Goal: Information Seeking & Learning: Get advice/opinions

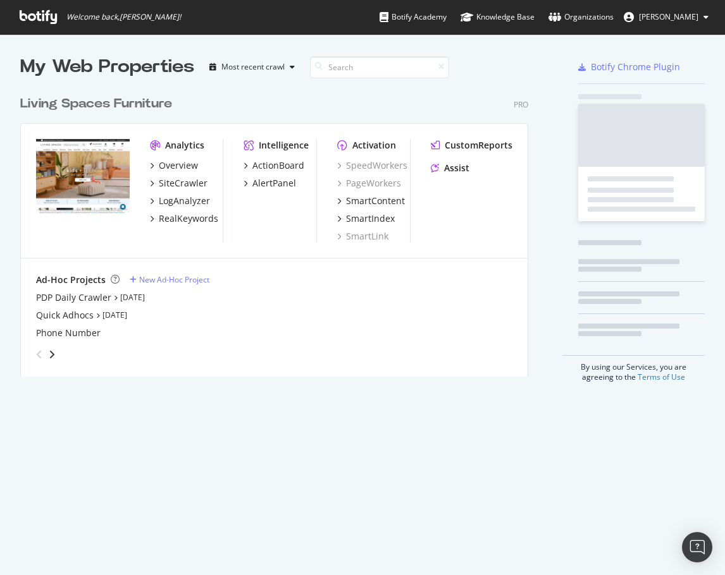
scroll to position [288, 508]
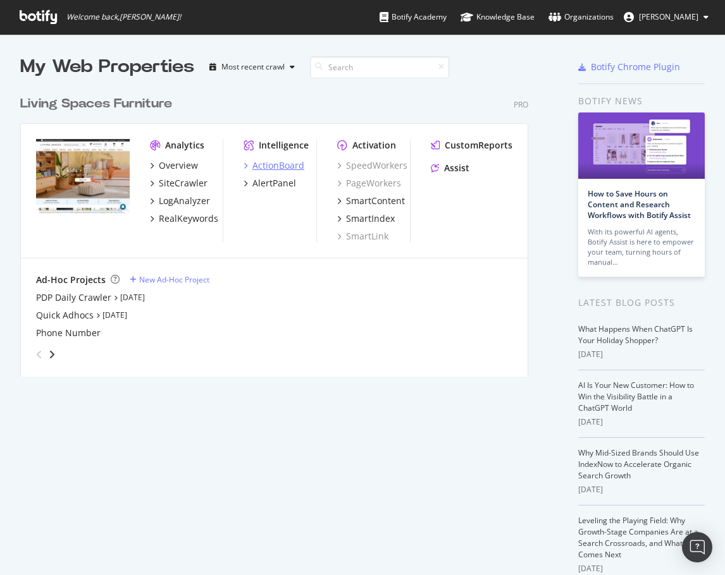
click at [291, 164] on div "ActionBoard" at bounding box center [278, 165] width 52 height 13
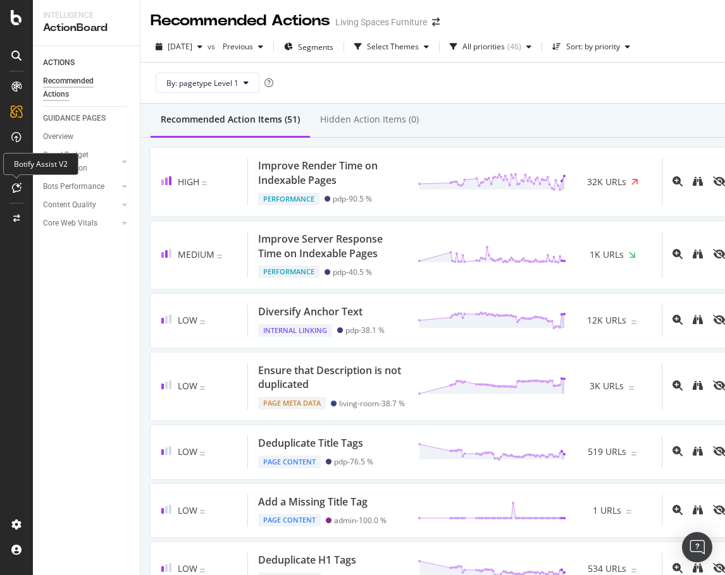
click at [15, 188] on icon at bounding box center [16, 188] width 9 height 10
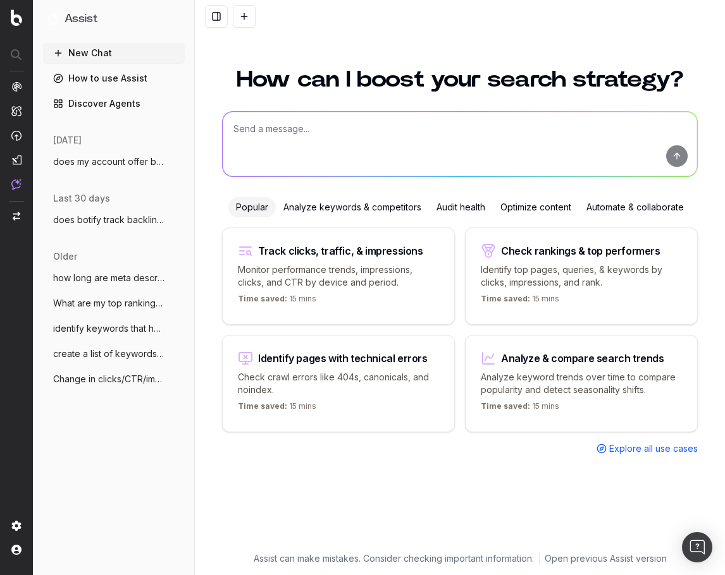
click at [261, 147] on textarea at bounding box center [460, 144] width 474 height 64
type textarea "what were the top trends in furniture and interior design in the month of Augus…"
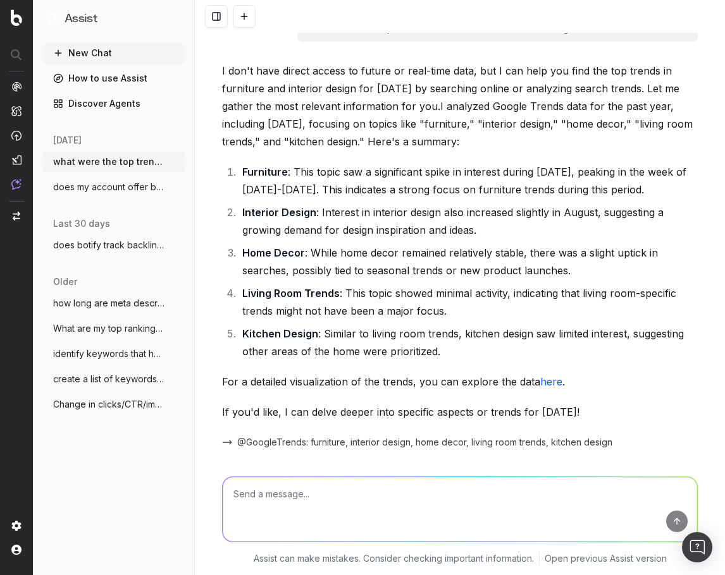
scroll to position [62, 0]
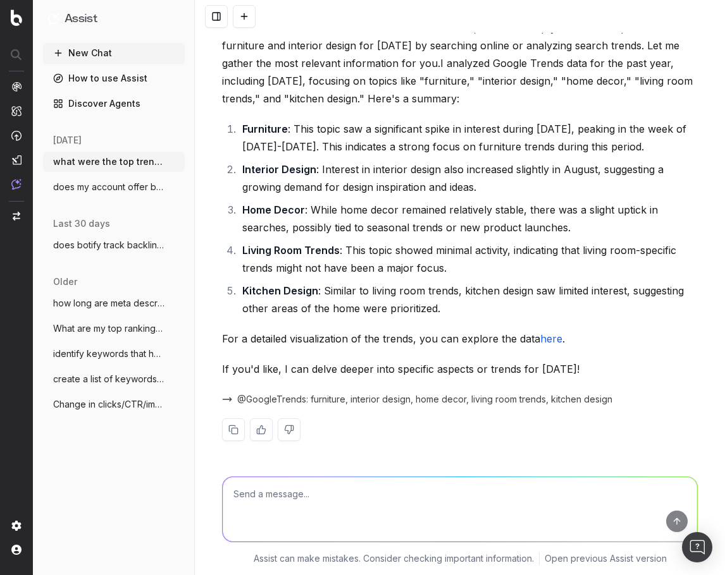
click at [329, 526] on textarea at bounding box center [460, 509] width 474 height 64
type textarea "go more specific"
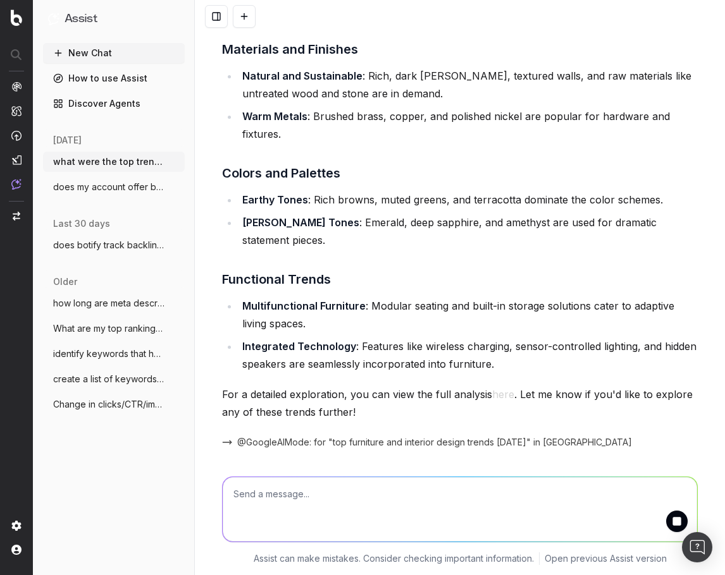
scroll to position [967, 0]
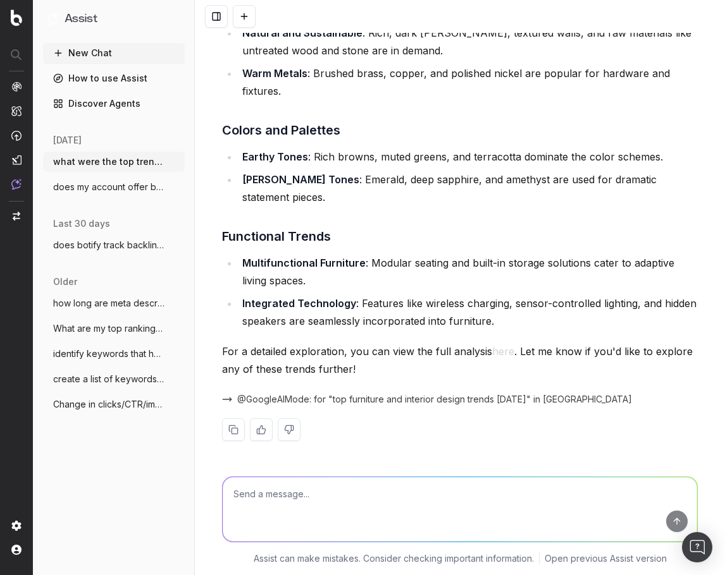
click at [411, 503] on textarea at bounding box center [460, 509] width 474 height 64
type textarea "make sure these are all trends in the United States"
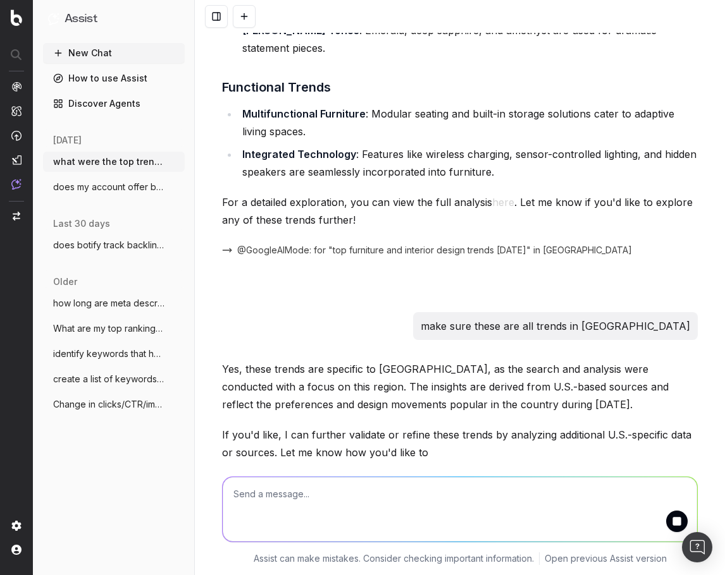
scroll to position [1172, 0]
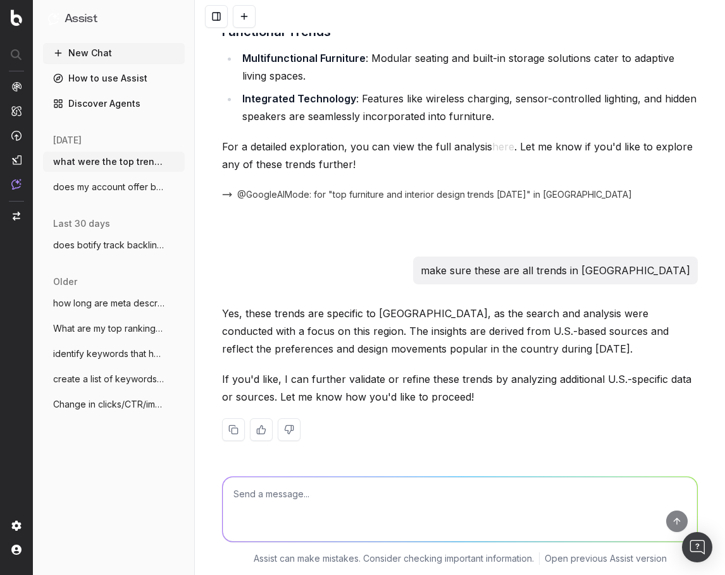
click at [370, 493] on textarea at bounding box center [460, 509] width 474 height 64
type textarea "give me trend lines for all these trends"
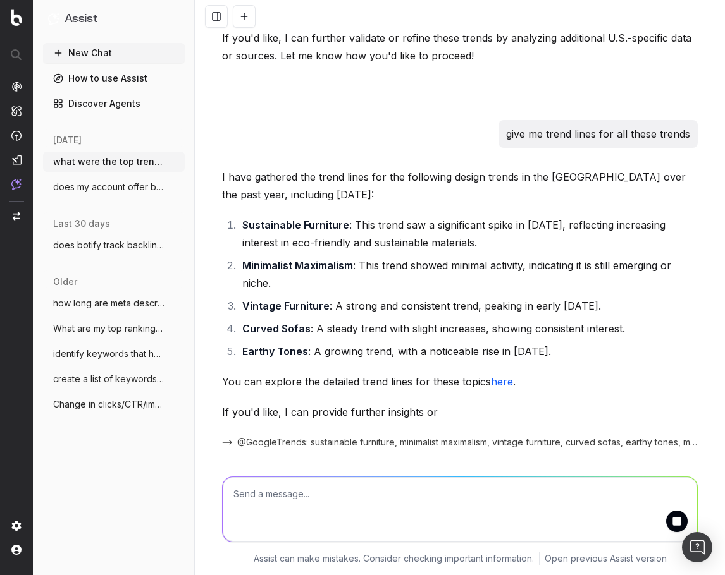
scroll to position [1557, 0]
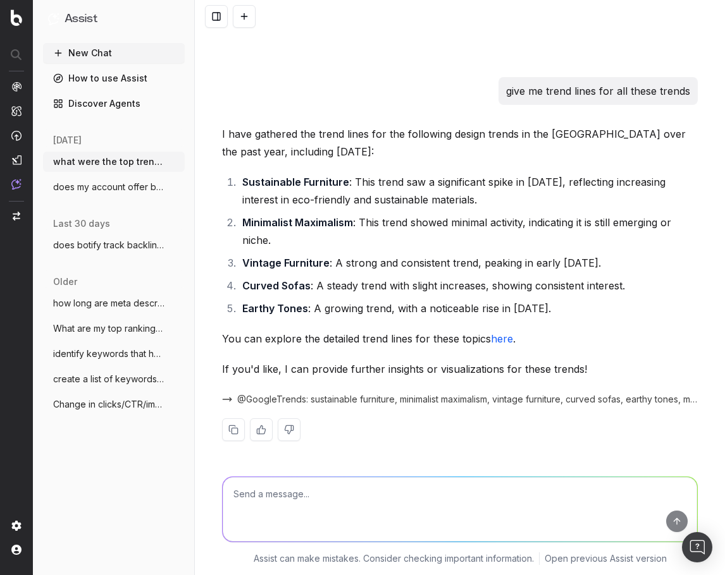
click at [493, 341] on link "here" at bounding box center [502, 339] width 22 height 13
drag, startPoint x: 580, startPoint y: 312, endPoint x: 205, endPoint y: 176, distance: 398.8
click at [205, 176] on div "what were the top trends in furniture and interior design in the month of Augus…" at bounding box center [460, 287] width 530 height 575
copy ol "Sustainable Furniture : This trend saw a significant spike in August 2025, refl…"
click at [404, 491] on textarea at bounding box center [460, 509] width 474 height 64
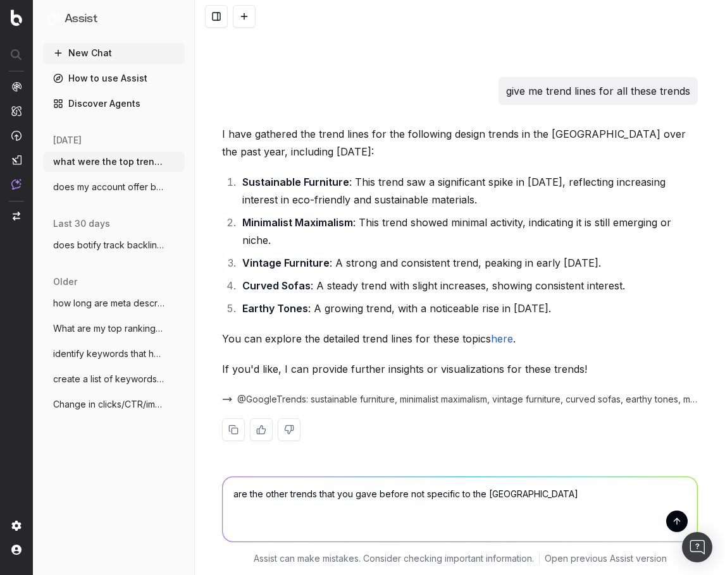
type textarea "are the other trends that you gave before not specific to the US?"
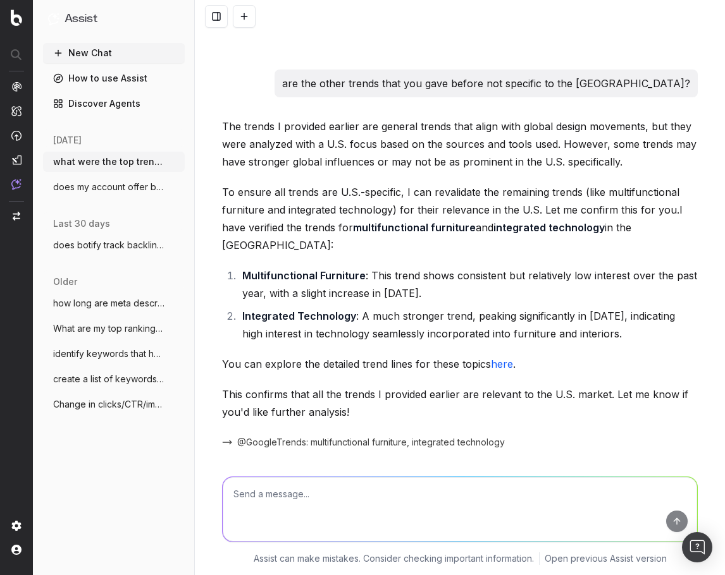
scroll to position [1992, 0]
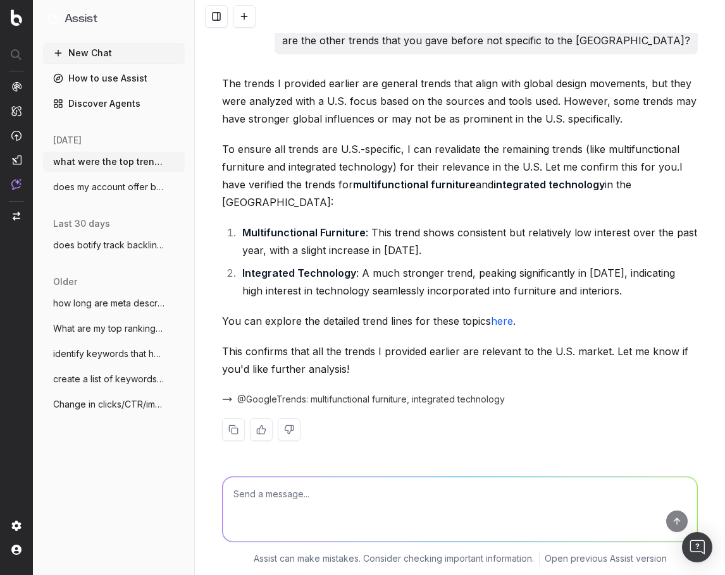
click at [505, 318] on link "here" at bounding box center [502, 321] width 22 height 13
click at [356, 510] on textarea at bounding box center [460, 509] width 474 height 64
type textarea "it looks like integrated technology saw a dip MoM in august"
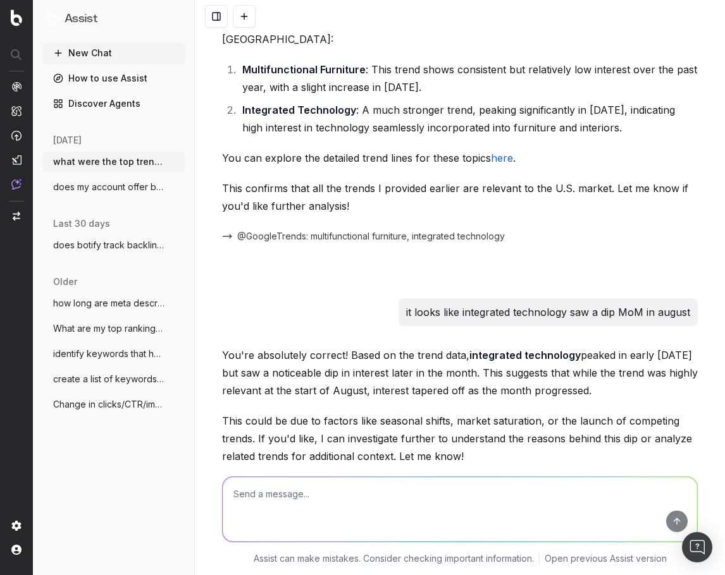
scroll to position [2088, 0]
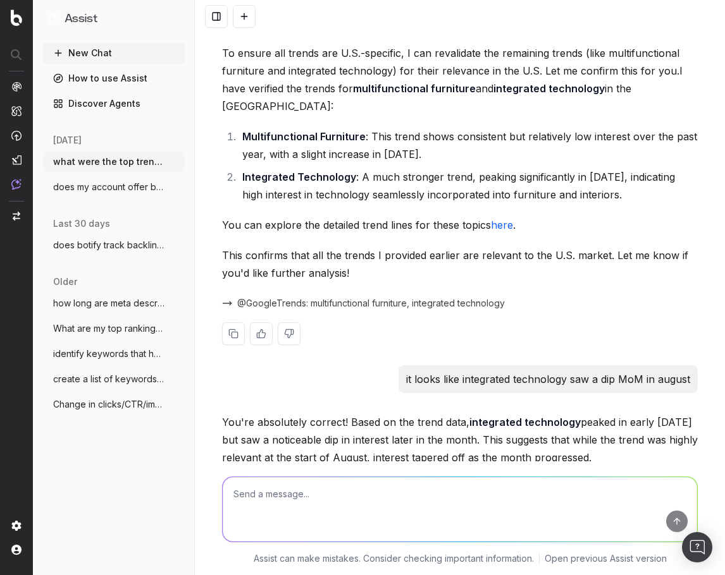
drag, startPoint x: 463, startPoint y: 154, endPoint x: 233, endPoint y: 139, distance: 230.6
click at [238, 139] on li "Multifunctional Furniture : This trend shows consistent but relatively low inte…" at bounding box center [467, 145] width 459 height 35
copy li "Multifunctional Furniture : This trend shows consistent but relatively low inte…"
drag, startPoint x: 655, startPoint y: 201, endPoint x: 234, endPoint y: 183, distance: 421.5
click at [238, 183] on li "Integrated Technology : A much stronger trend, peaking significantly in August …" at bounding box center [467, 185] width 459 height 35
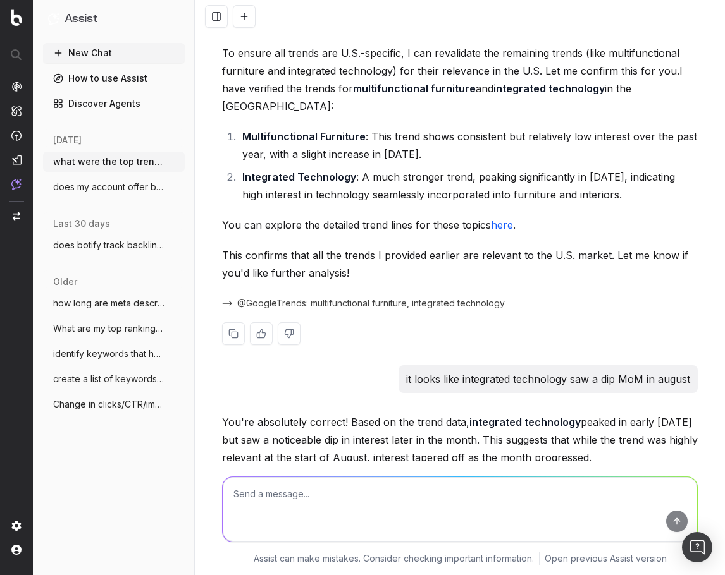
copy li "Integrated Technology : A much stronger trend, peaking significantly in August …"
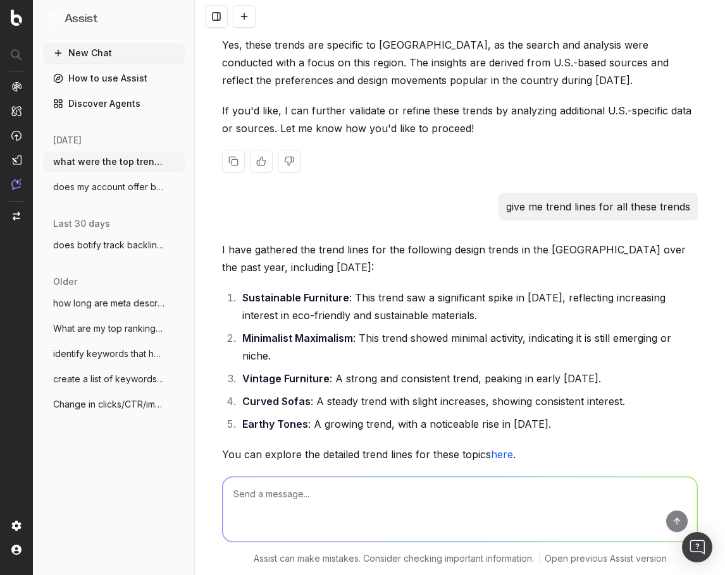
scroll to position [1455, 0]
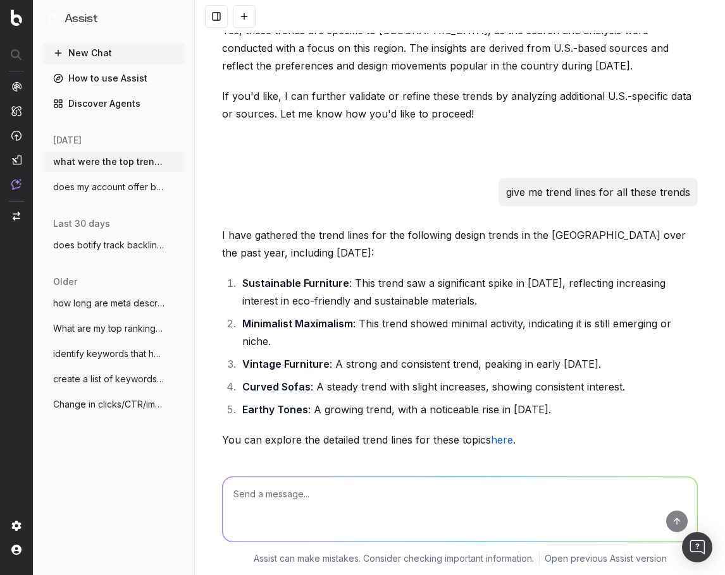
drag, startPoint x: 486, startPoint y: 305, endPoint x: 235, endPoint y: 285, distance: 251.9
click at [238, 285] on li "Sustainable Furniture : This trend saw a significant spike in August 2025, refl…" at bounding box center [467, 291] width 459 height 35
copy li "Sustainable Furniture : This trend saw a significant spike in August 2025, refl…"
